Goal: Transaction & Acquisition: Book appointment/travel/reservation

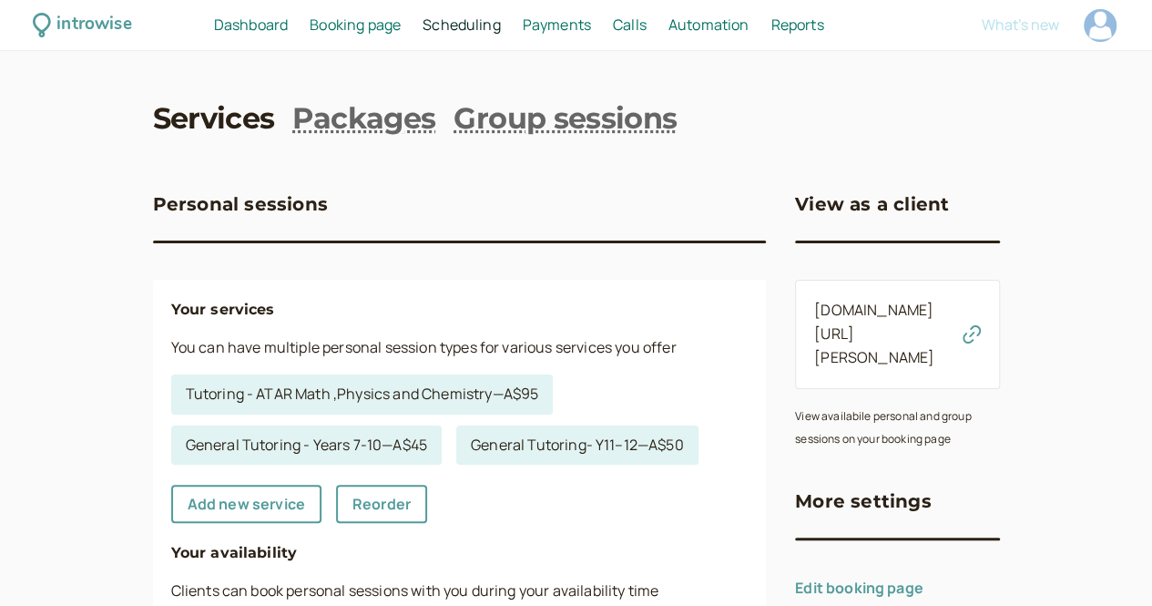
click at [981, 325] on icon "button" at bounding box center [972, 334] width 18 height 18
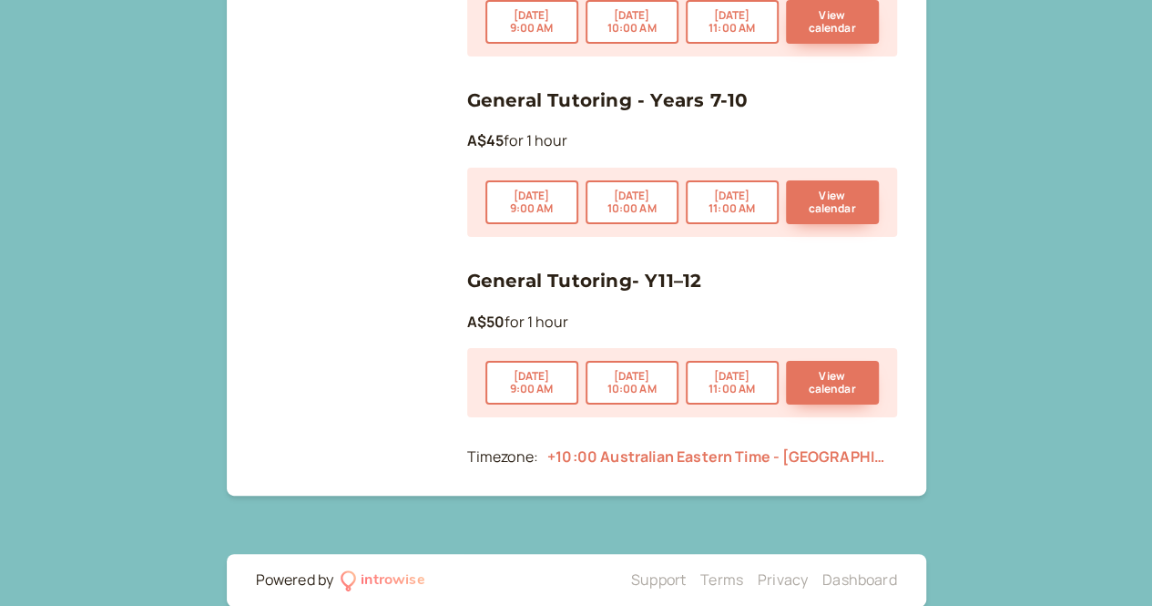
scroll to position [439, 0]
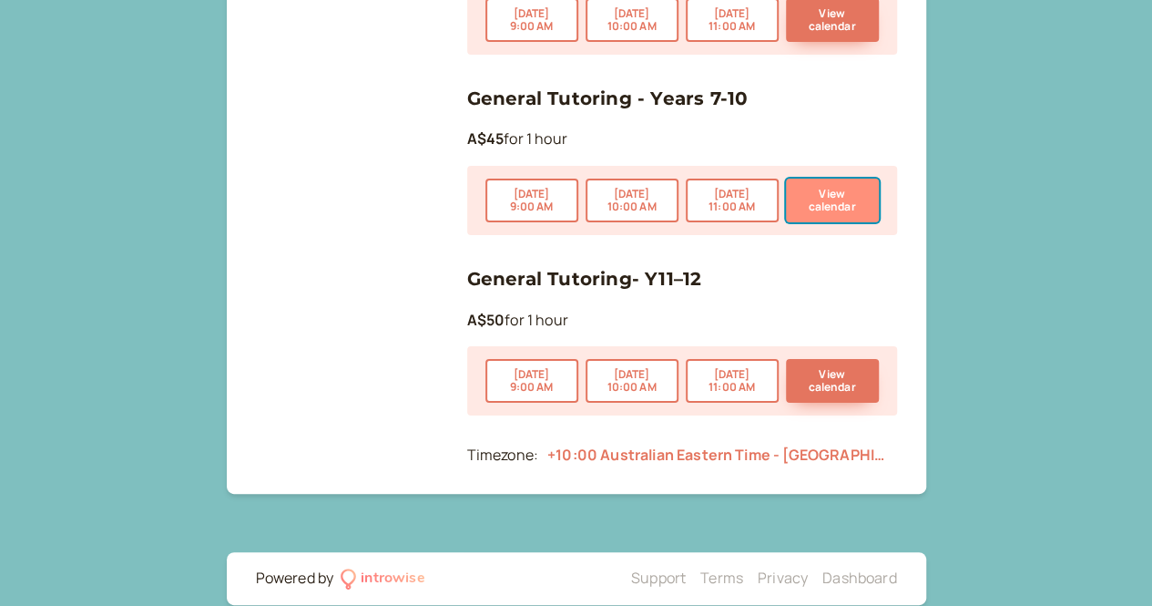
click at [836, 192] on button "View calendar" at bounding box center [832, 201] width 93 height 44
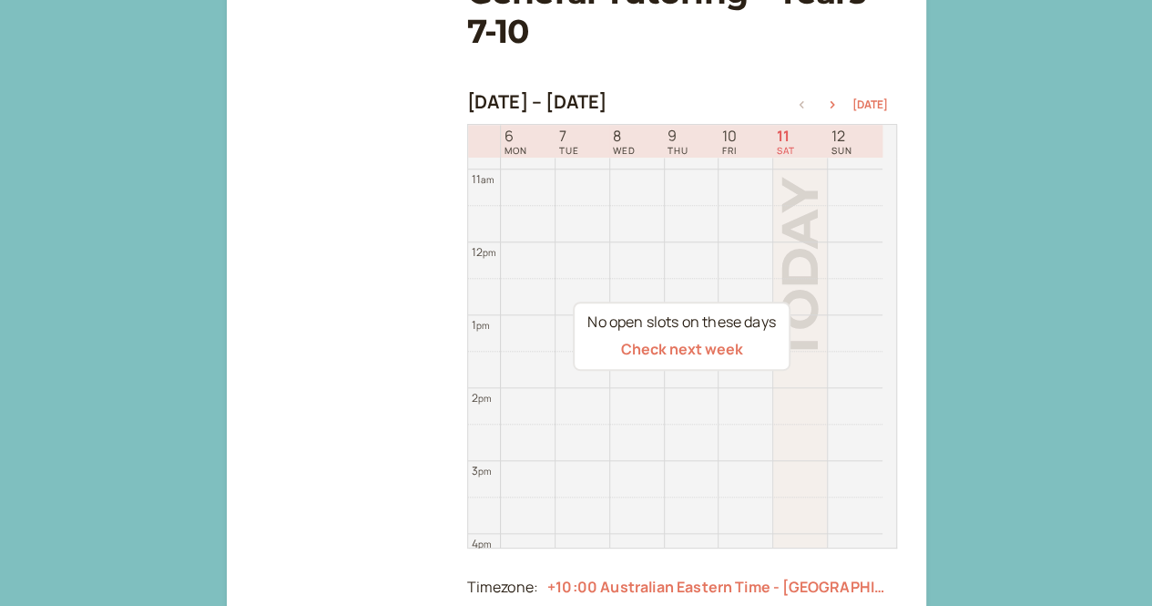
scroll to position [292, 0]
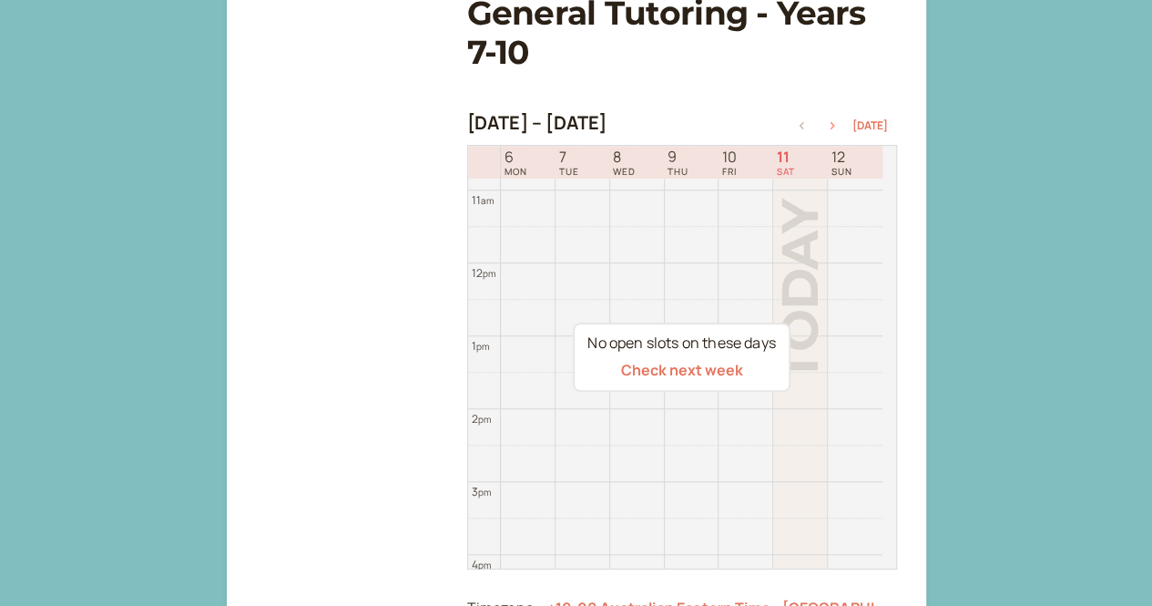
click at [843, 125] on icon "button" at bounding box center [832, 125] width 22 height 7
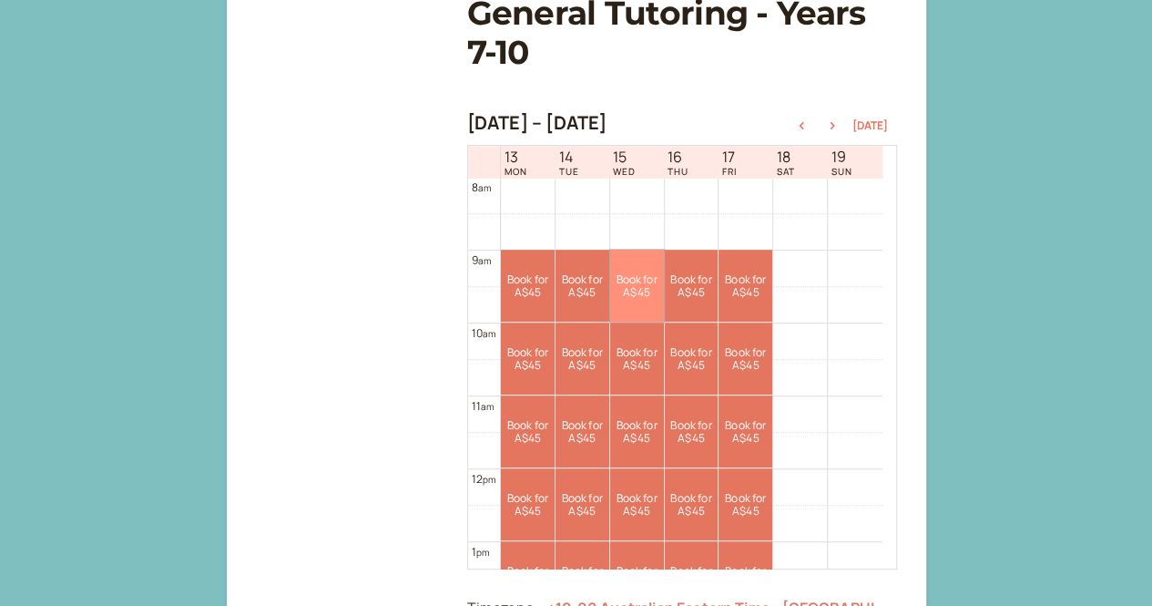
click at [648, 294] on link "Book for A$45 A$45" at bounding box center [637, 286] width 54 height 72
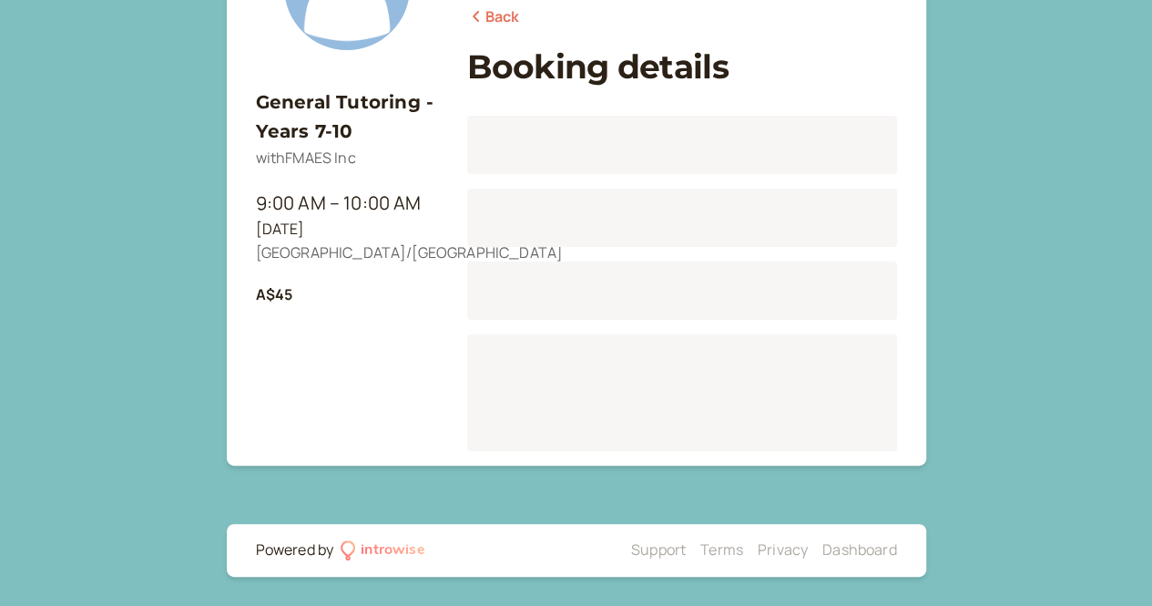
scroll to position [226, 0]
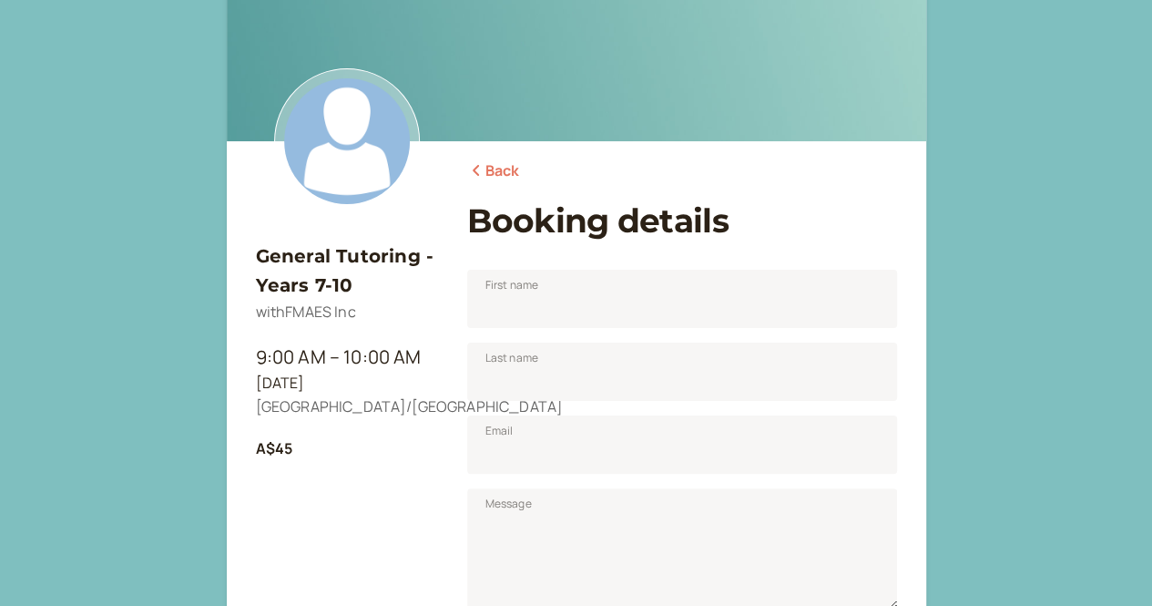
click at [478, 162] on link "Back" at bounding box center [493, 171] width 53 height 24
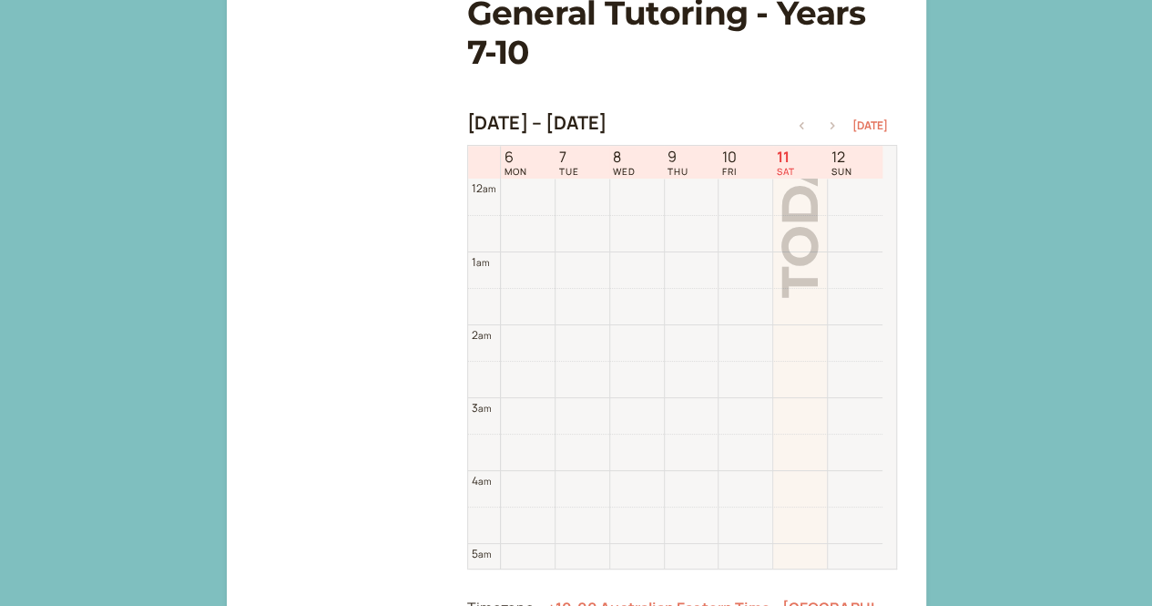
scroll to position [585, 0]
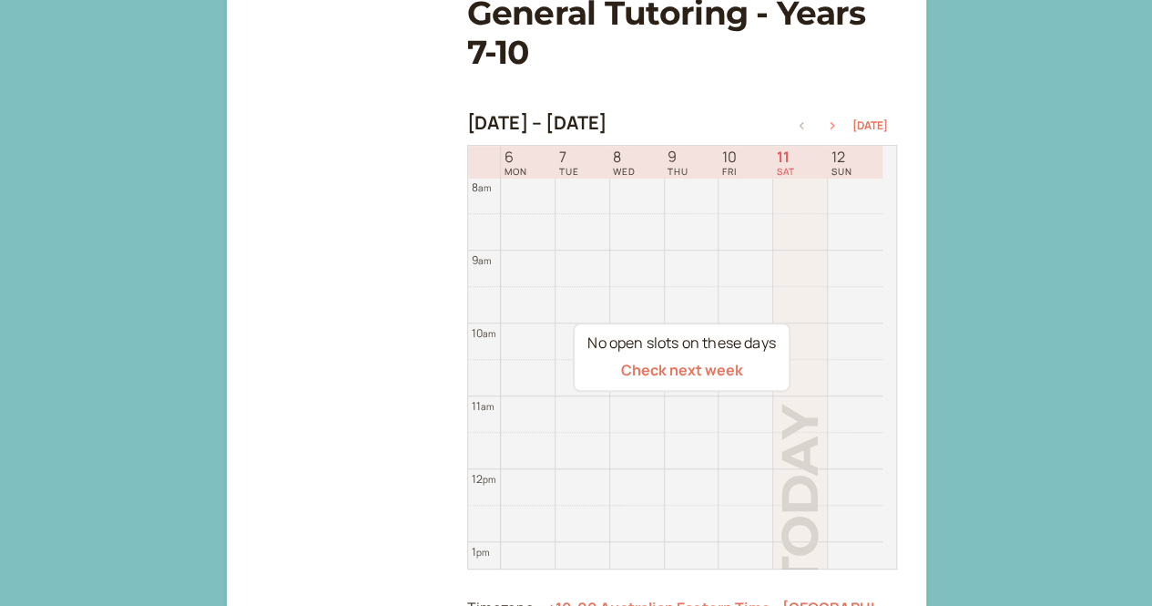
click at [838, 123] on icon "button" at bounding box center [832, 125] width 22 height 7
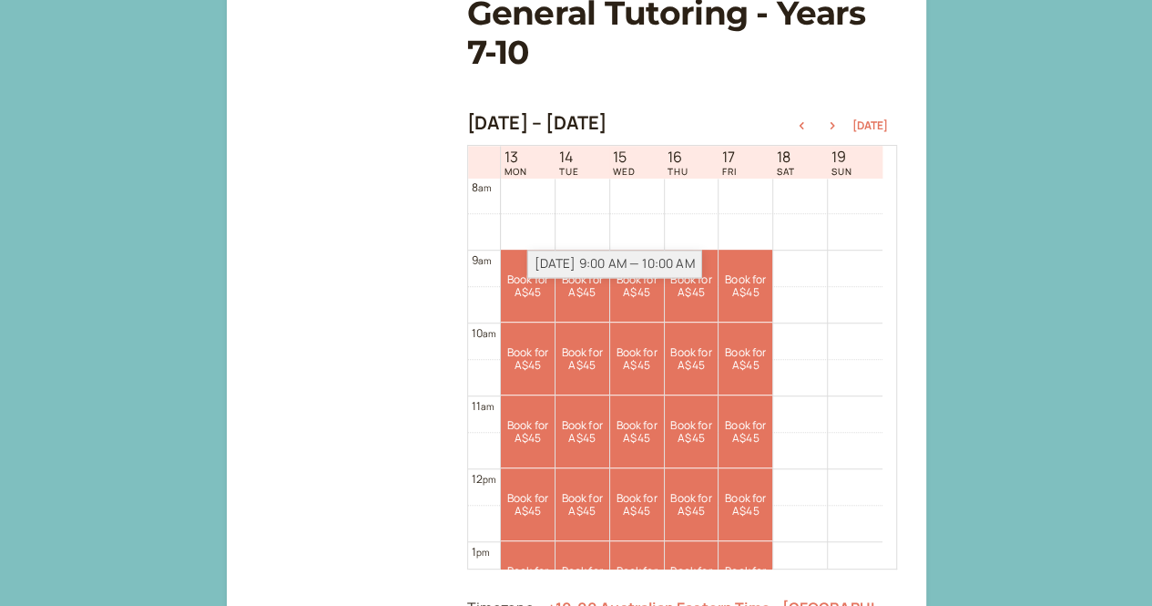
click at [561, 272] on div "[DATE] 9:00 AM — 10:00 AM" at bounding box center [614, 264] width 175 height 28
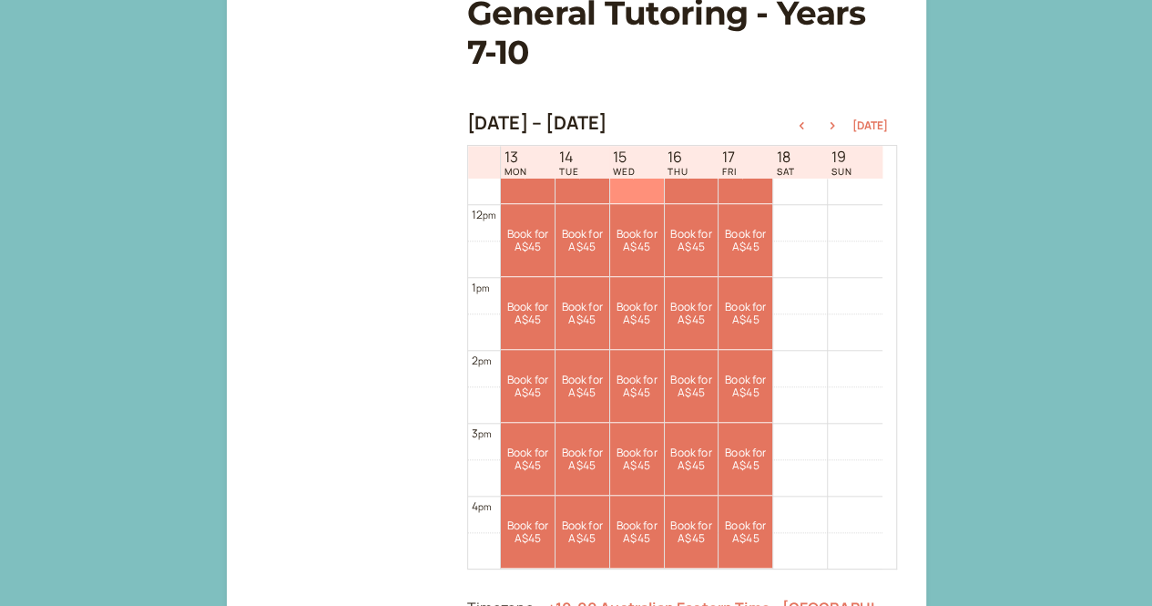
scroll to position [760, 0]
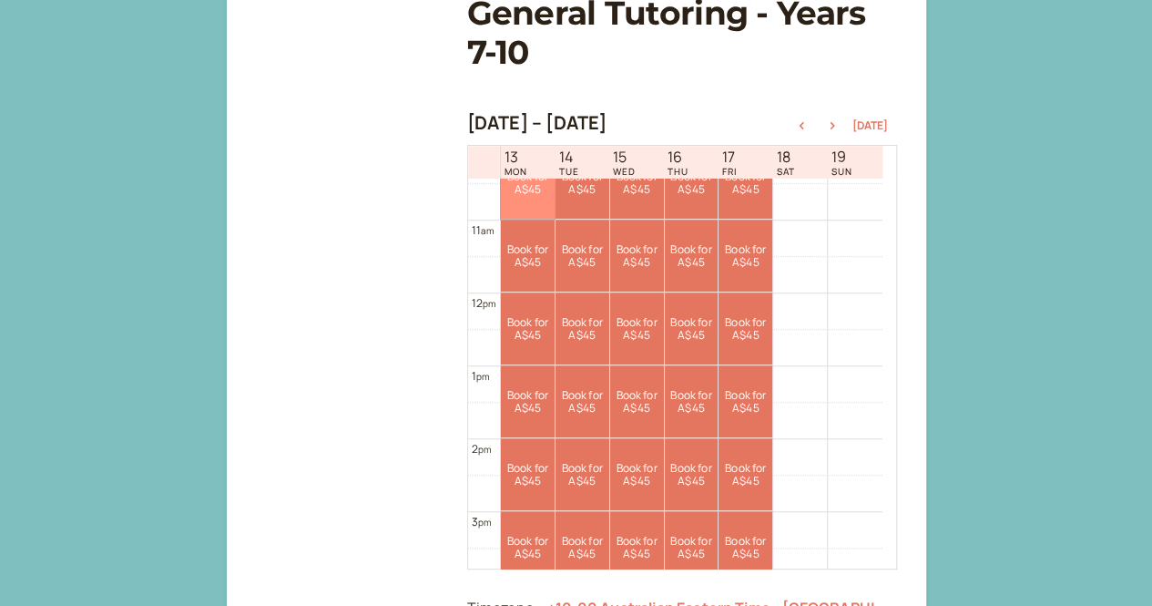
click at [552, 204] on link "Book for A$45 A$45" at bounding box center [528, 183] width 54 height 72
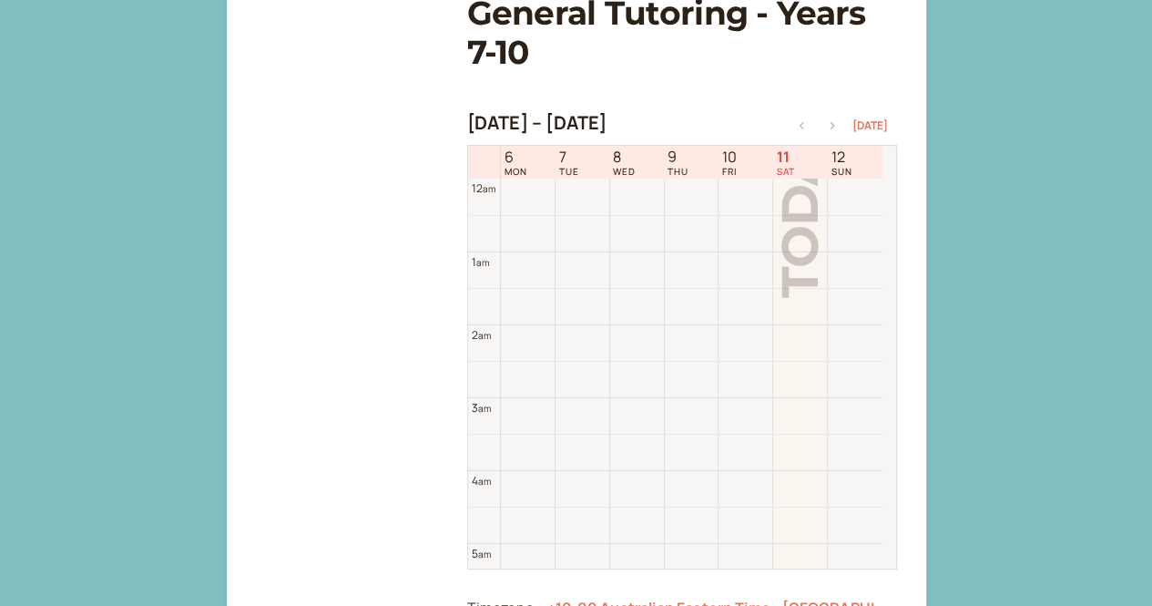
scroll to position [585, 0]
